Goal: Communication & Community: Ask a question

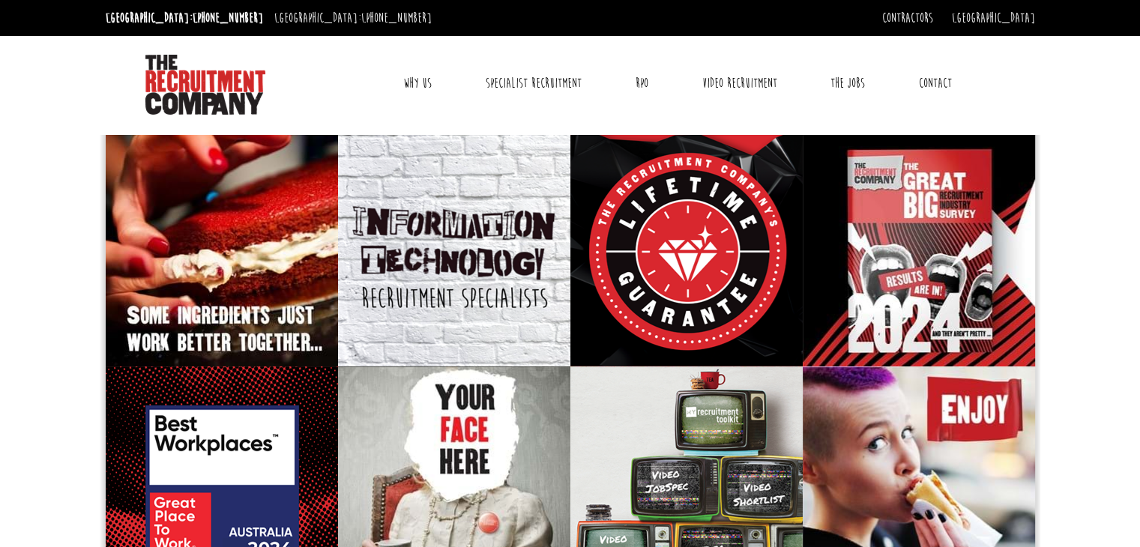
click at [928, 80] on link "Contact" at bounding box center [935, 82] width 55 height 37
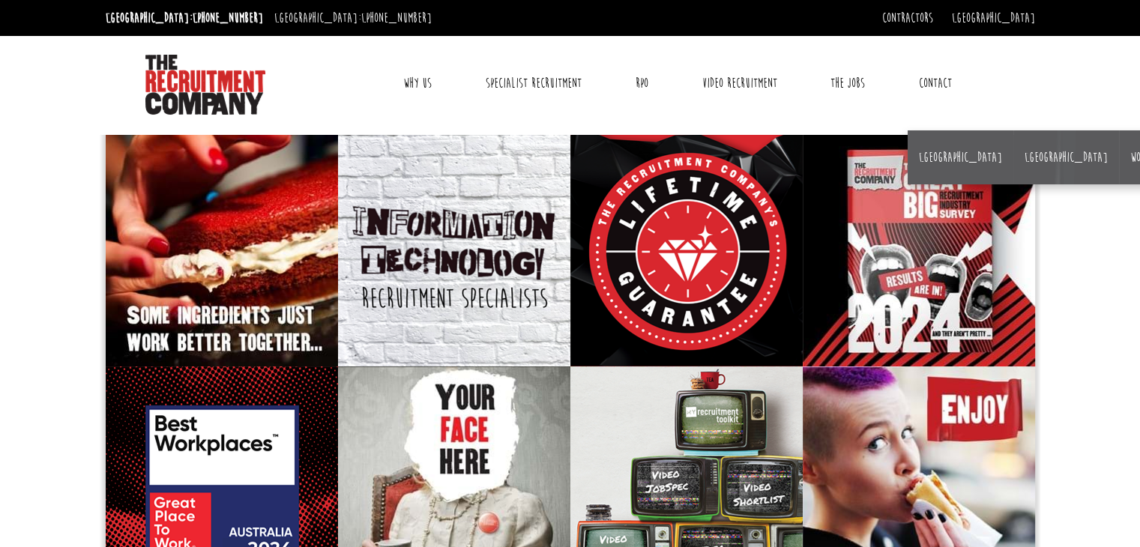
click at [939, 82] on link "Contact" at bounding box center [935, 82] width 55 height 37
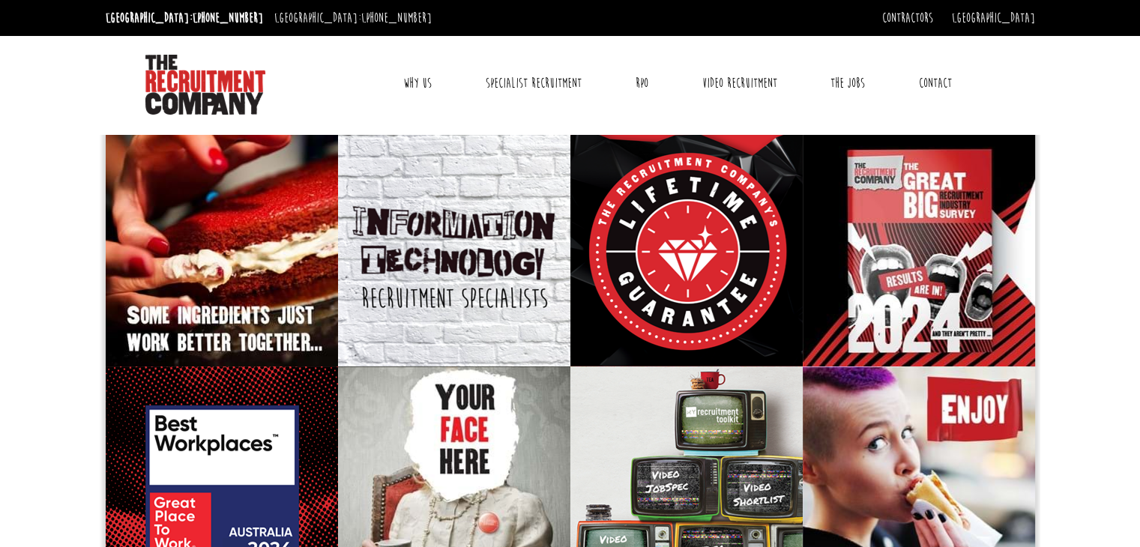
click at [939, 82] on link "Contact" at bounding box center [935, 82] width 55 height 37
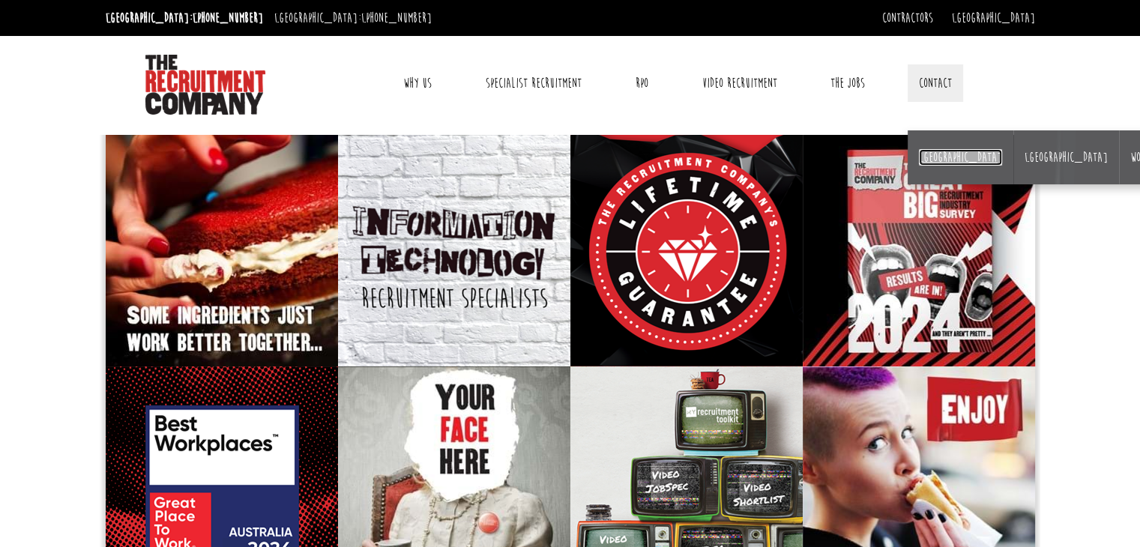
click at [926, 153] on link "[GEOGRAPHIC_DATA]" at bounding box center [960, 157] width 83 height 16
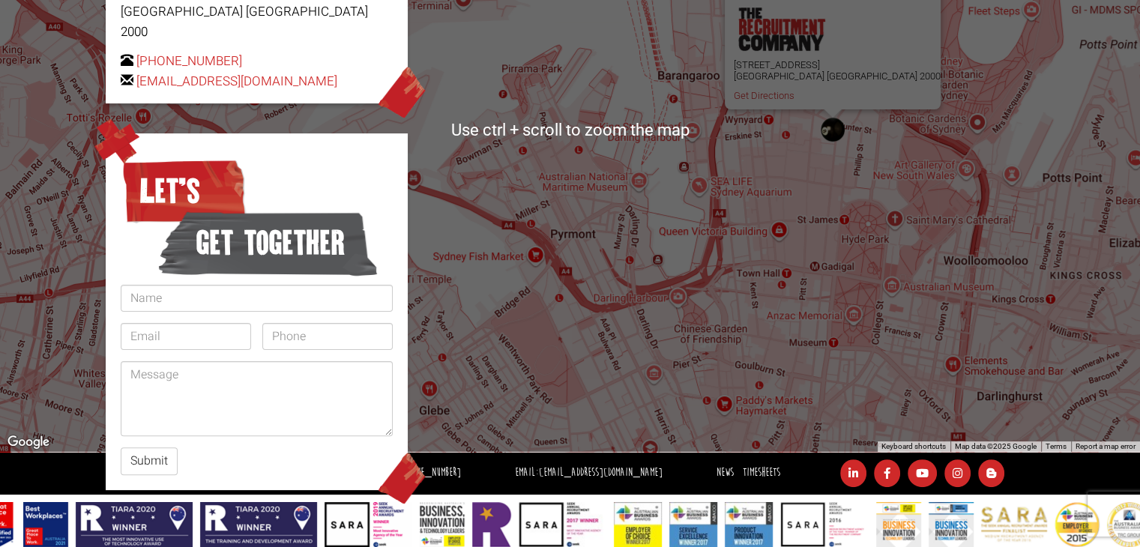
scroll to position [343, 0]
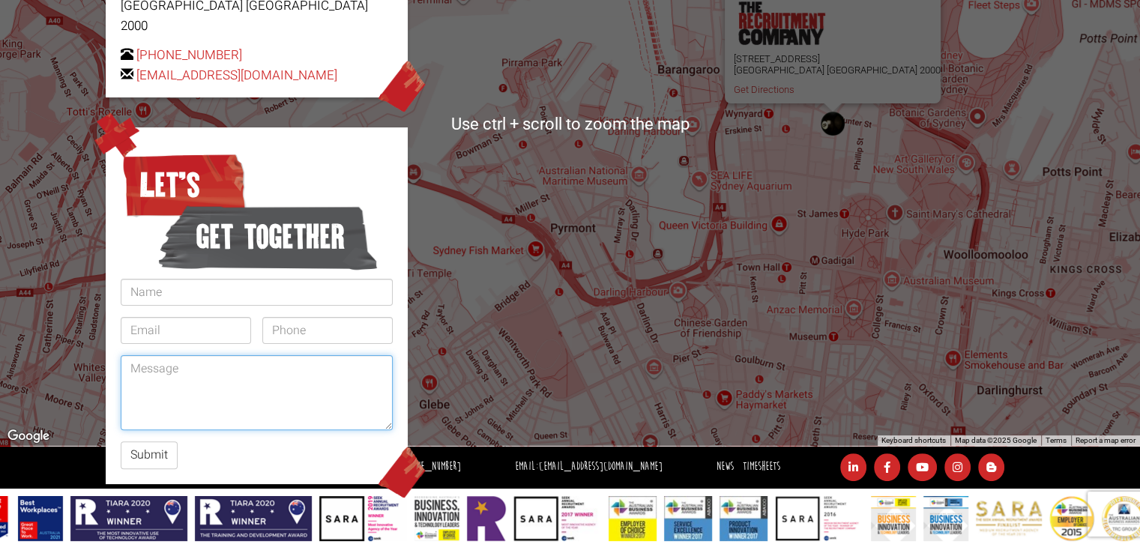
click at [217, 370] on textarea at bounding box center [257, 392] width 272 height 75
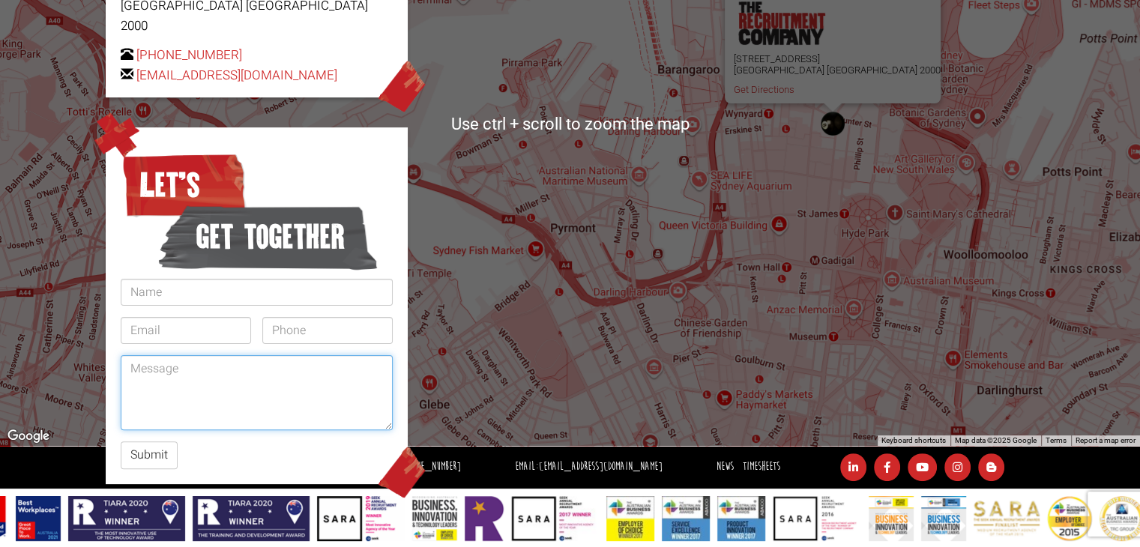
paste textarea "I hope this message finds you well. My name is Jatin Duhan, and I am currently …"
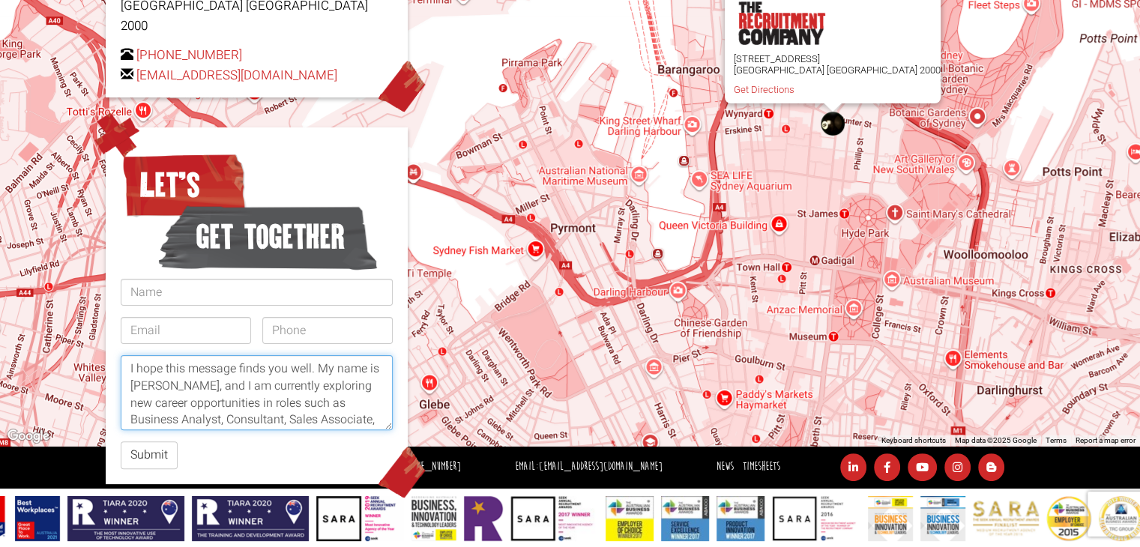
scroll to position [222, 0]
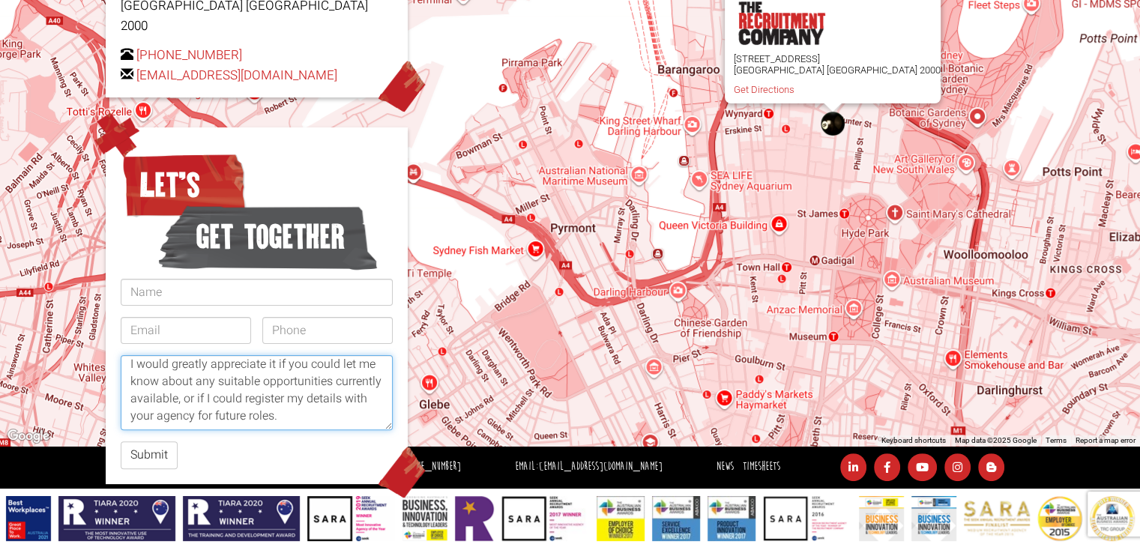
type textarea "I hope this message finds you well. My name is Jatin Duhan, and I am currently …"
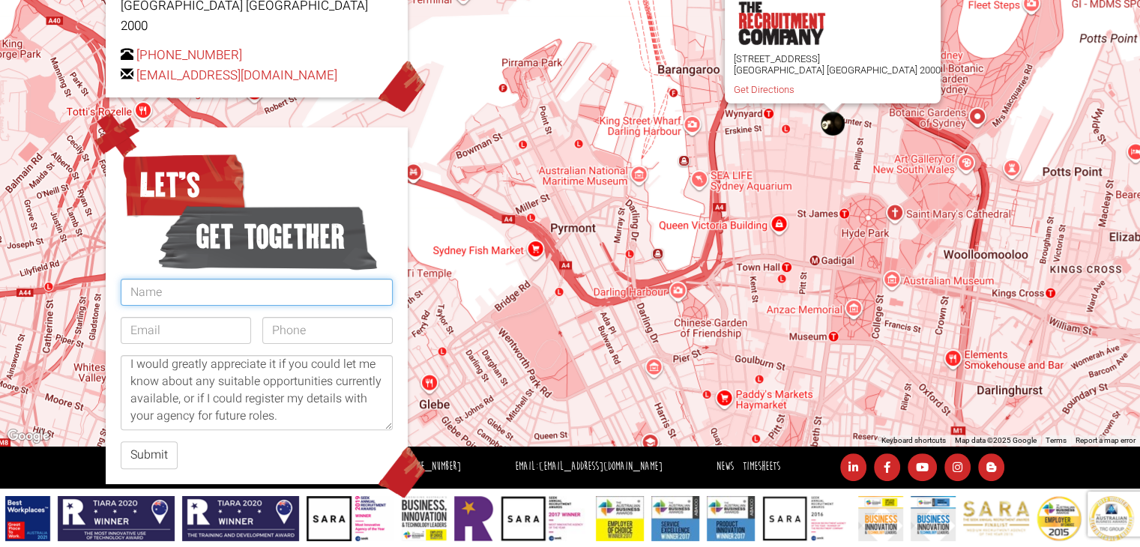
click at [151, 279] on input "text" at bounding box center [257, 292] width 272 height 27
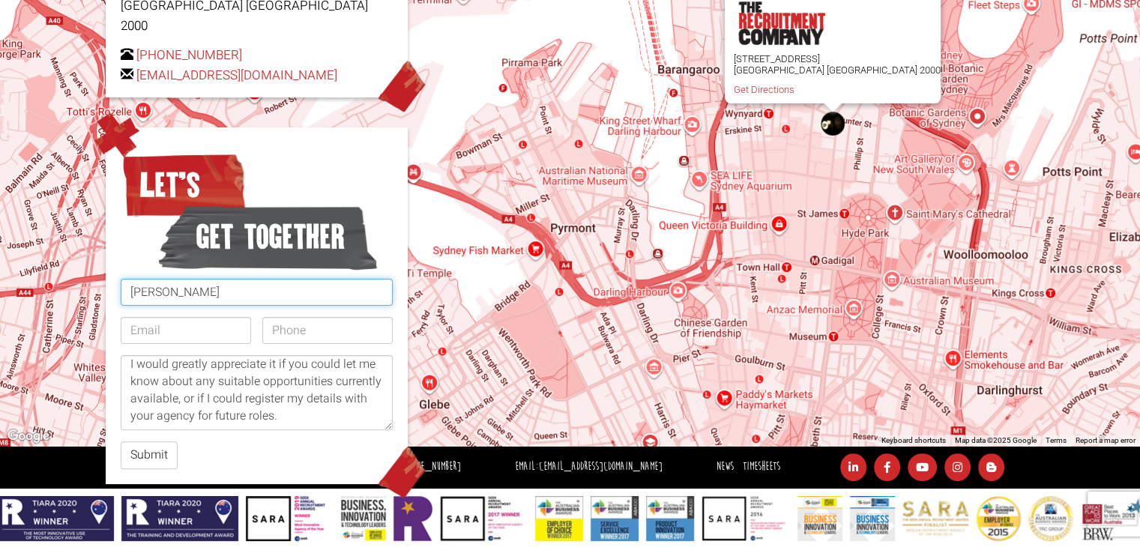
type input "Jatin Duhan"
click at [151, 317] on input "email" at bounding box center [186, 330] width 130 height 27
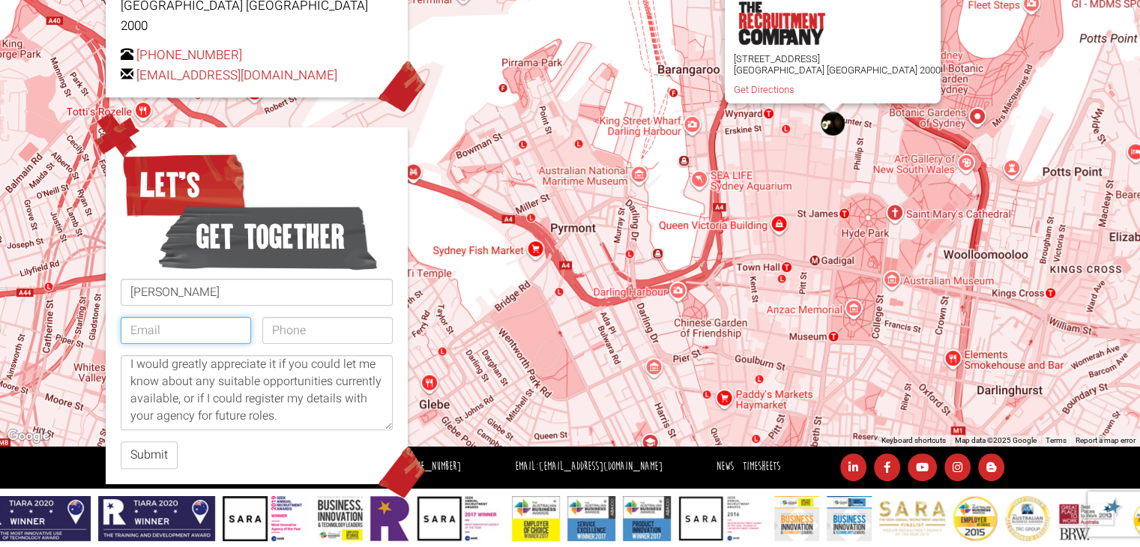
type input "duhanjatin49@gmail.com"
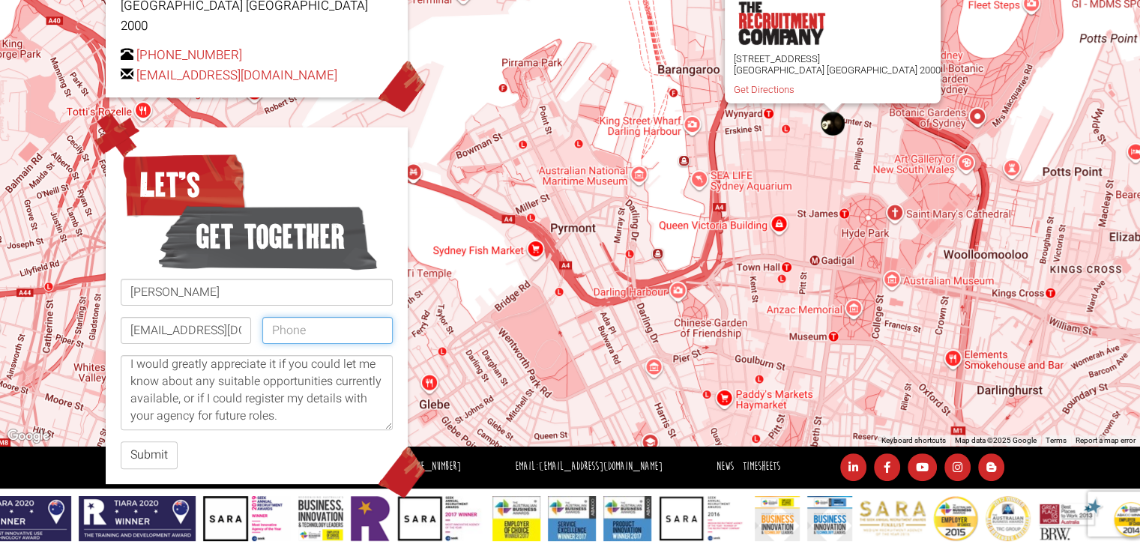
click at [292, 317] on input "tel" at bounding box center [327, 330] width 130 height 27
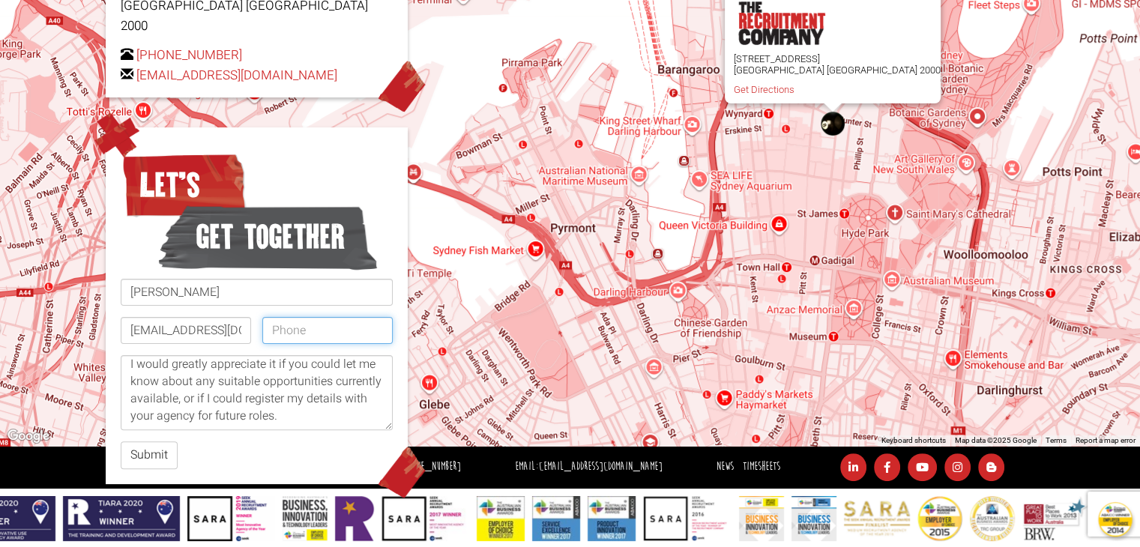
type input "0451074011"
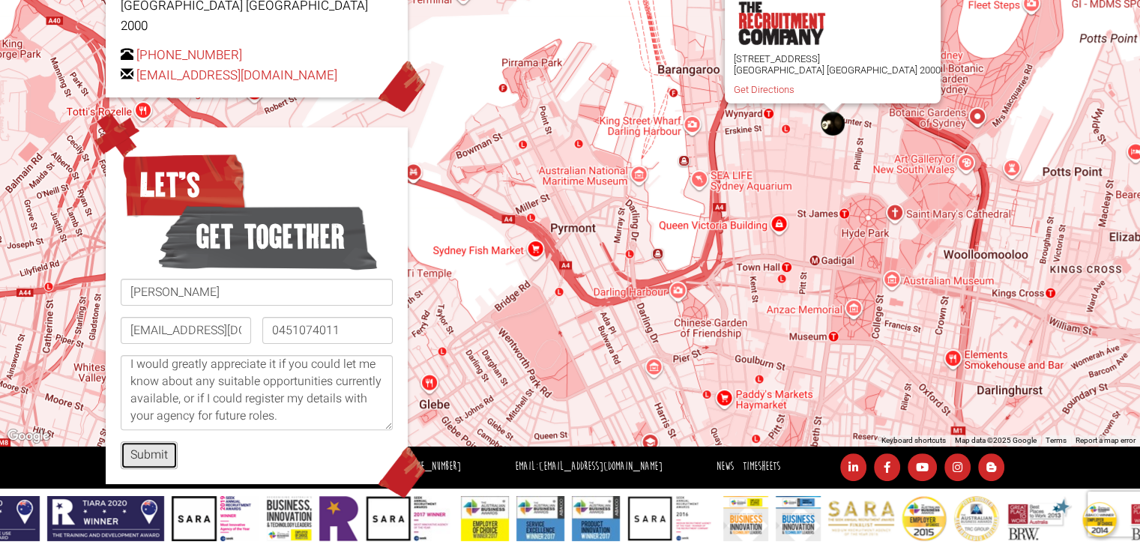
click at [148, 442] on button "Submit" at bounding box center [149, 456] width 57 height 28
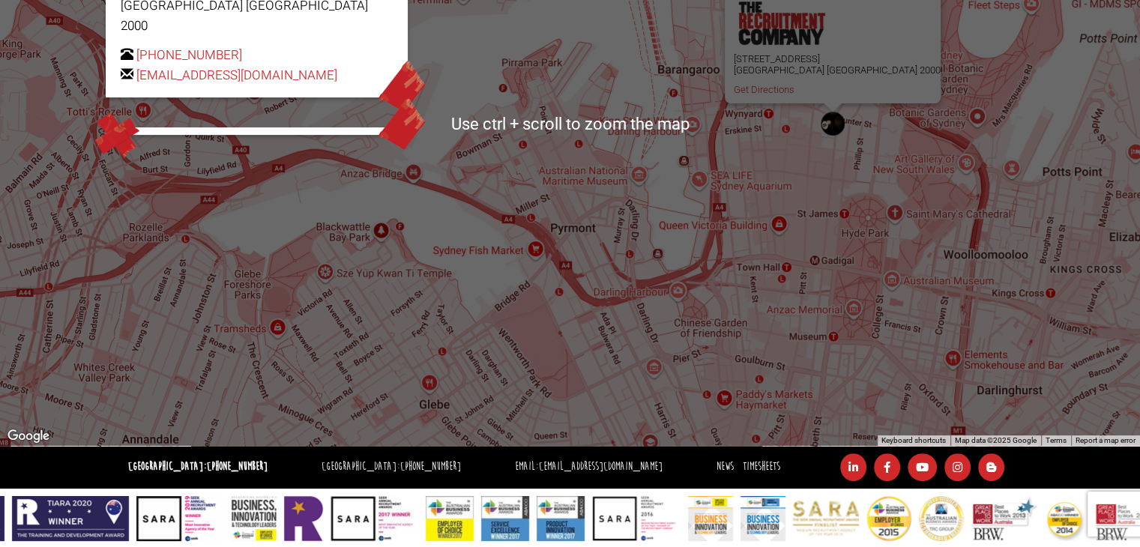
scroll to position [0, 0]
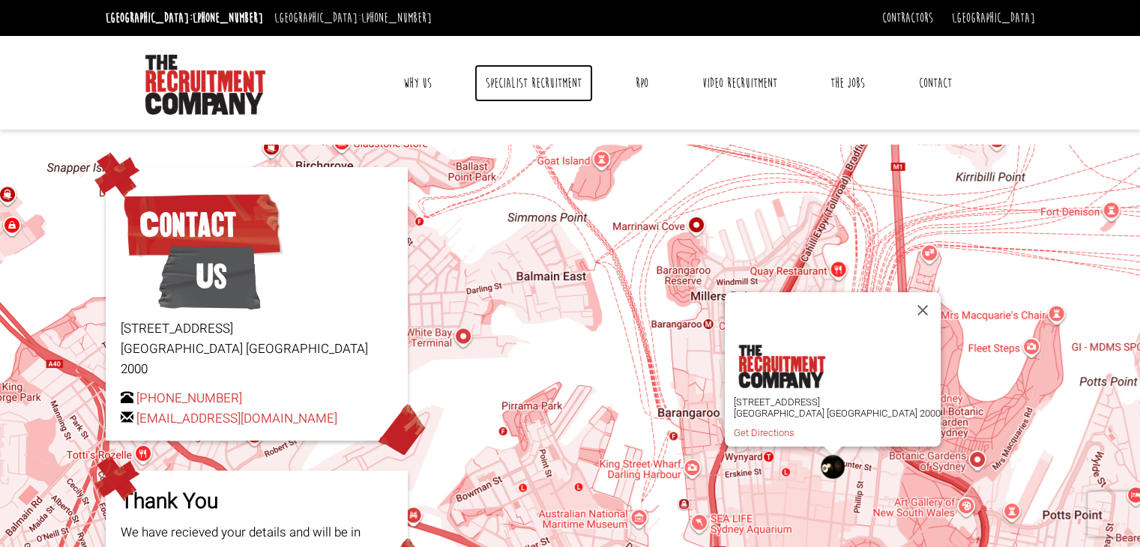
click at [568, 92] on link "Specialist Recruitment" at bounding box center [534, 82] width 118 height 37
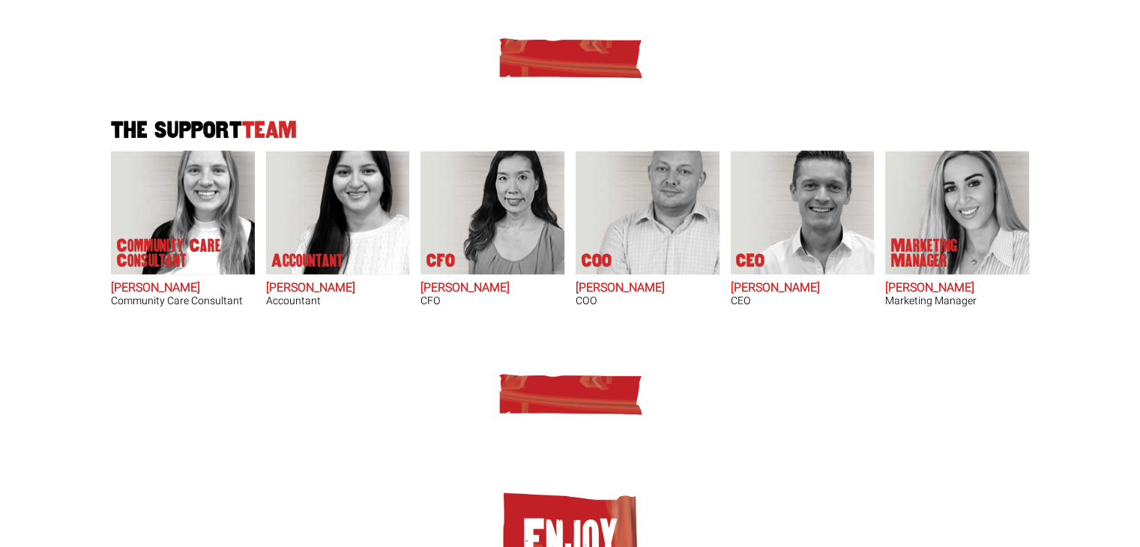
scroll to position [912, 0]
